Goal: Information Seeking & Learning: Learn about a topic

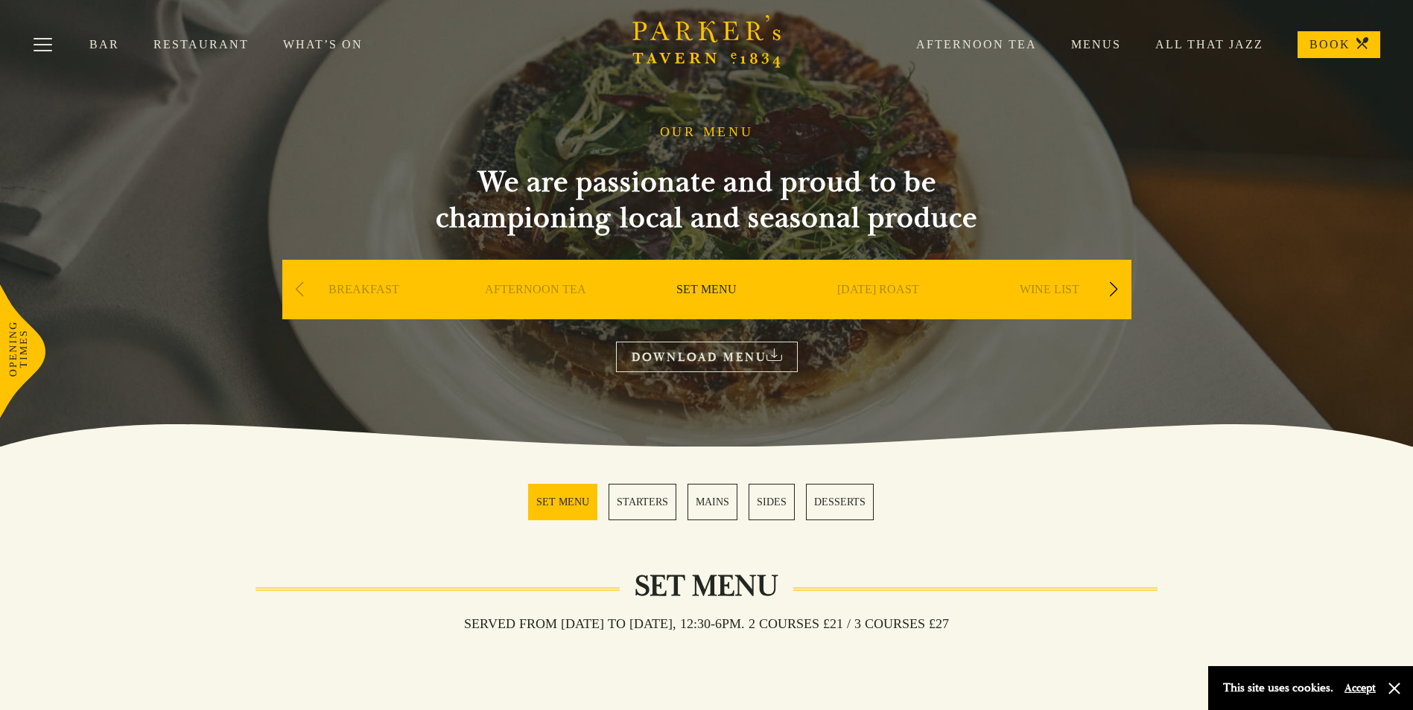
click at [295, 41] on link "What’s On" at bounding box center [340, 44] width 114 height 15
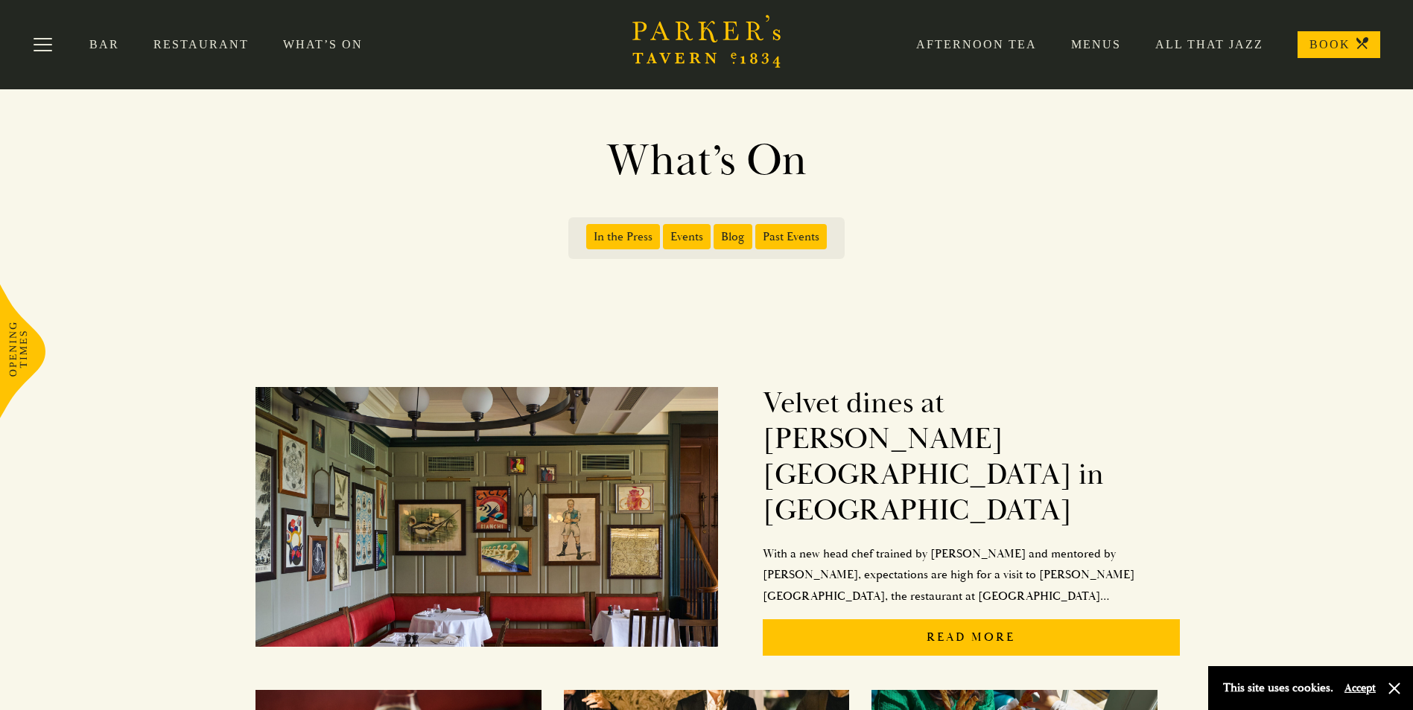
click at [733, 242] on span "Blog" at bounding box center [732, 236] width 39 height 25
click at [716, 232] on input "Blog" at bounding box center [716, 232] width 0 height 0
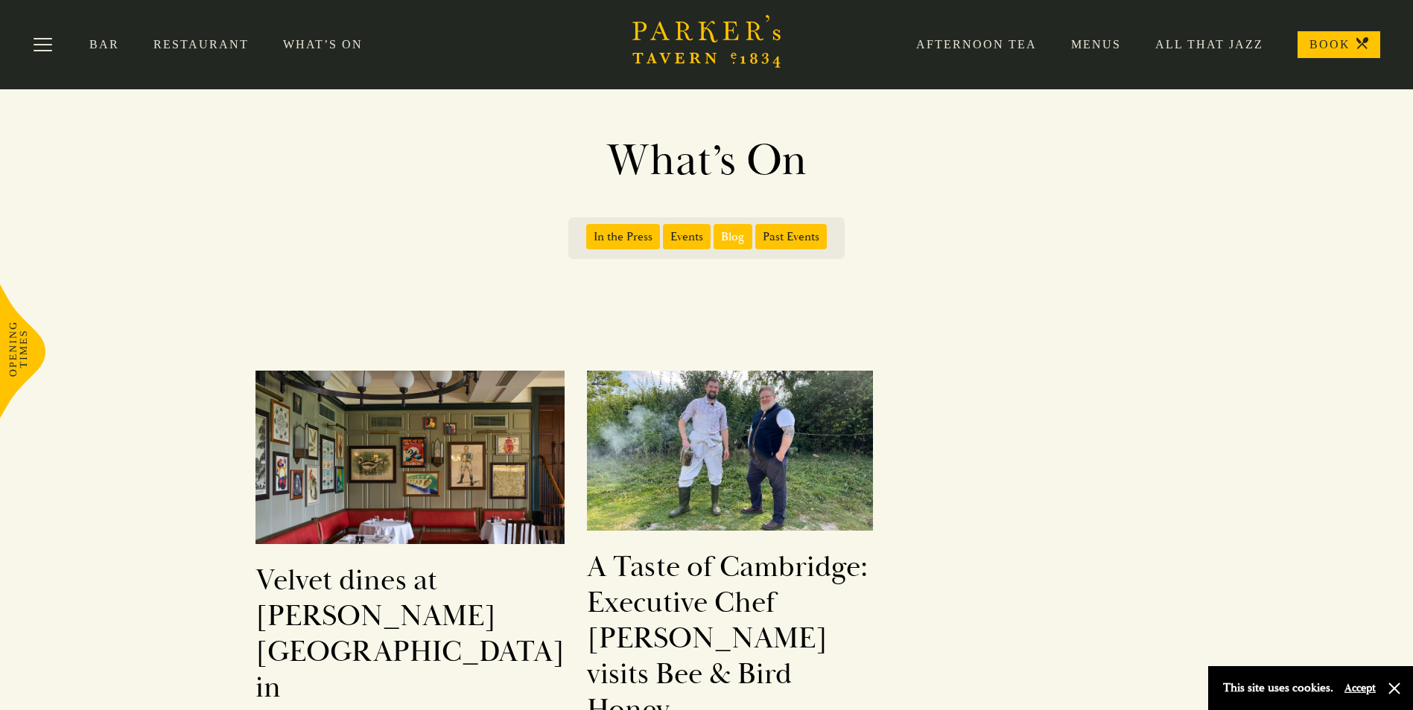
click at [628, 236] on span "In the Press" at bounding box center [623, 236] width 74 height 25
click at [589, 232] on input "In the Press" at bounding box center [589, 232] width 0 height 0
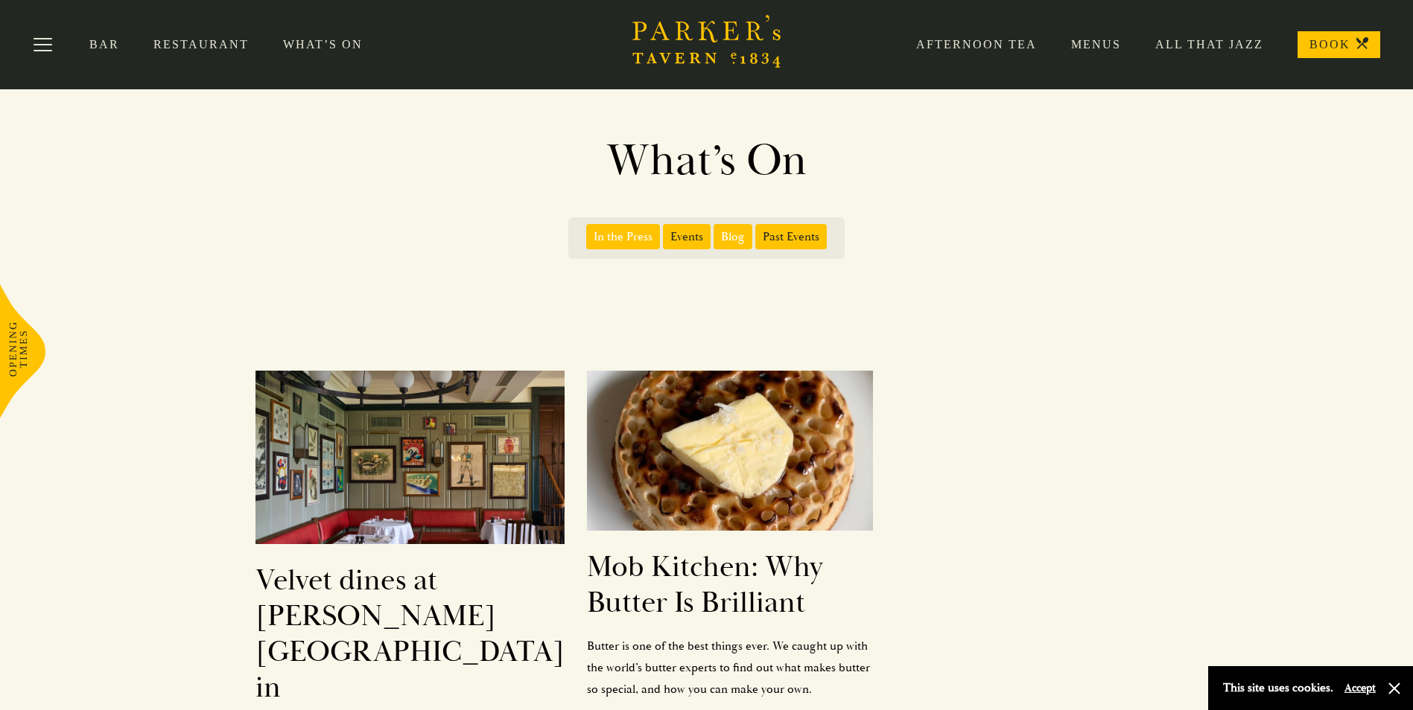
click at [782, 231] on span "Past Events" at bounding box center [790, 236] width 71 height 25
click at [758, 232] on input "Past Events" at bounding box center [758, 232] width 0 height 0
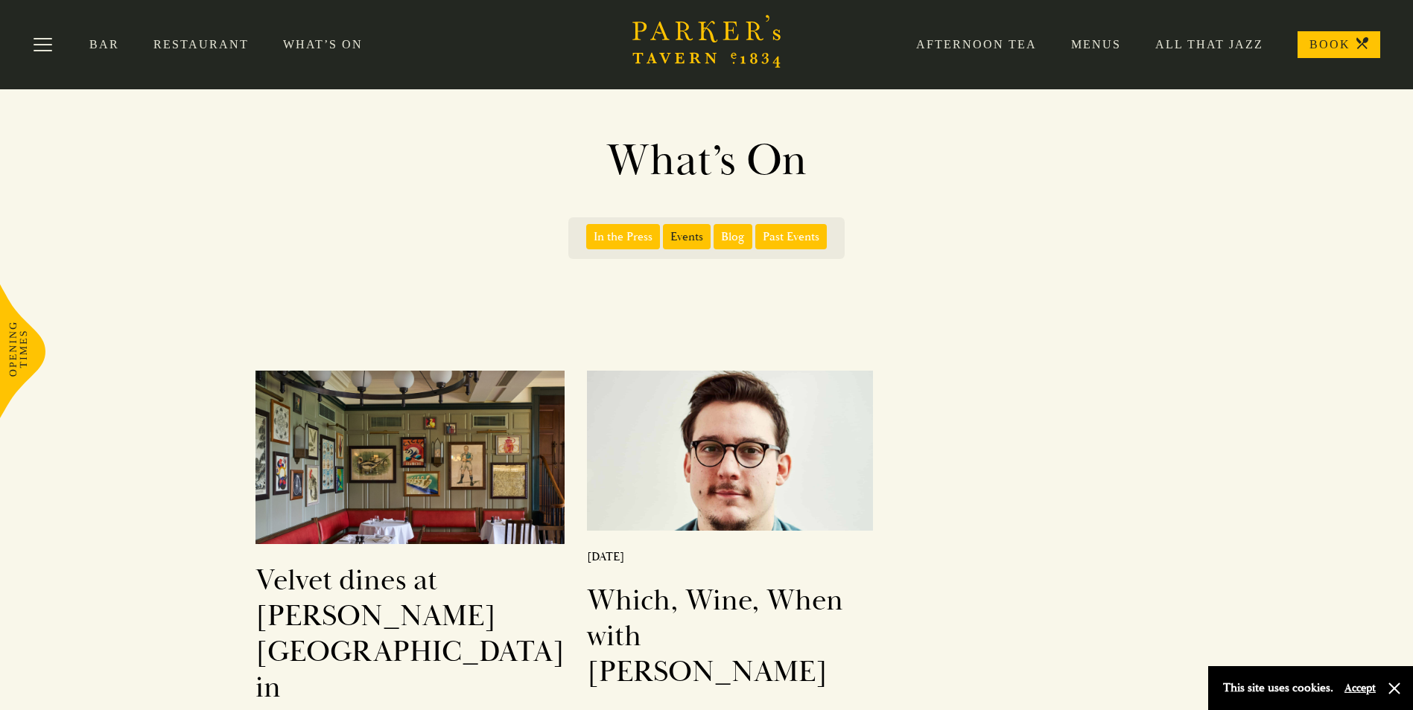
click at [621, 241] on span "In the Press" at bounding box center [623, 236] width 74 height 25
click at [589, 232] on input "In the Press" at bounding box center [589, 232] width 0 height 0
click at [325, 39] on link "What’s On" at bounding box center [340, 44] width 114 height 15
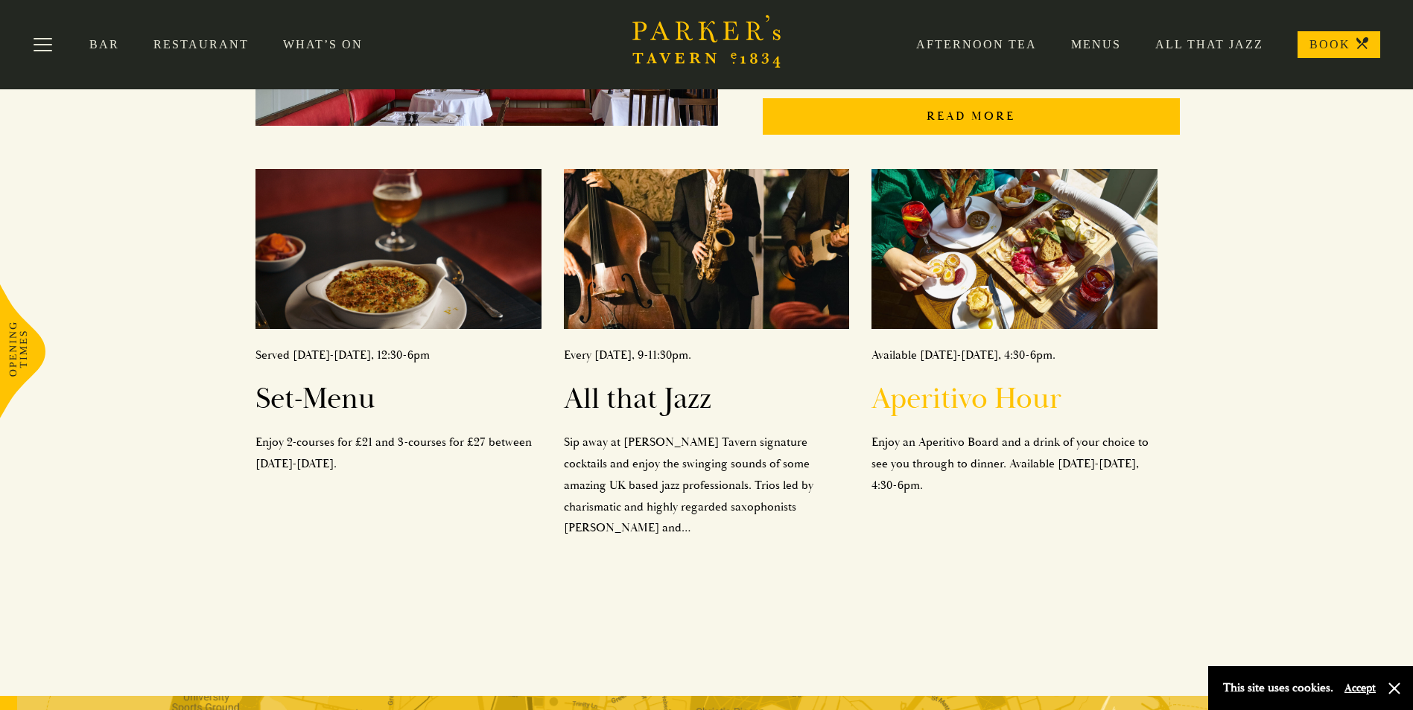
scroll to position [298, 0]
